Goal: Task Accomplishment & Management: Manage account settings

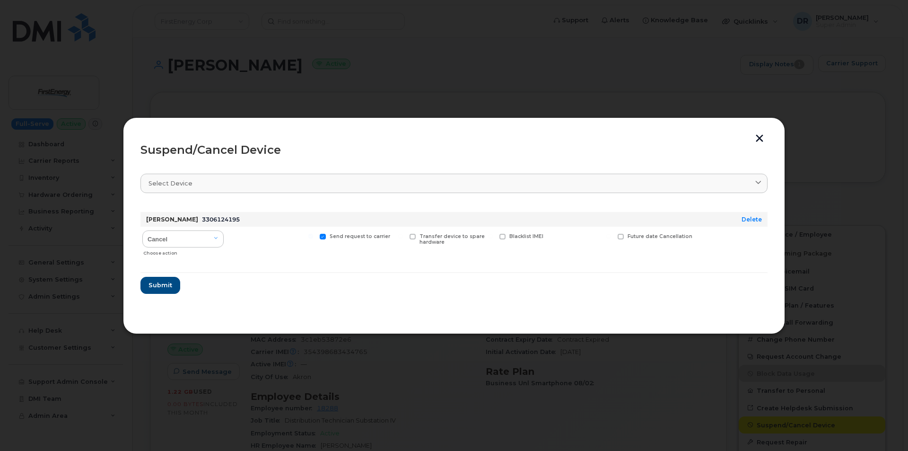
click at [313, 236] on input "Send request to carrier" at bounding box center [310, 236] width 5 height 5
checkbox input "false"
